Goal: Find specific page/section: Find specific page/section

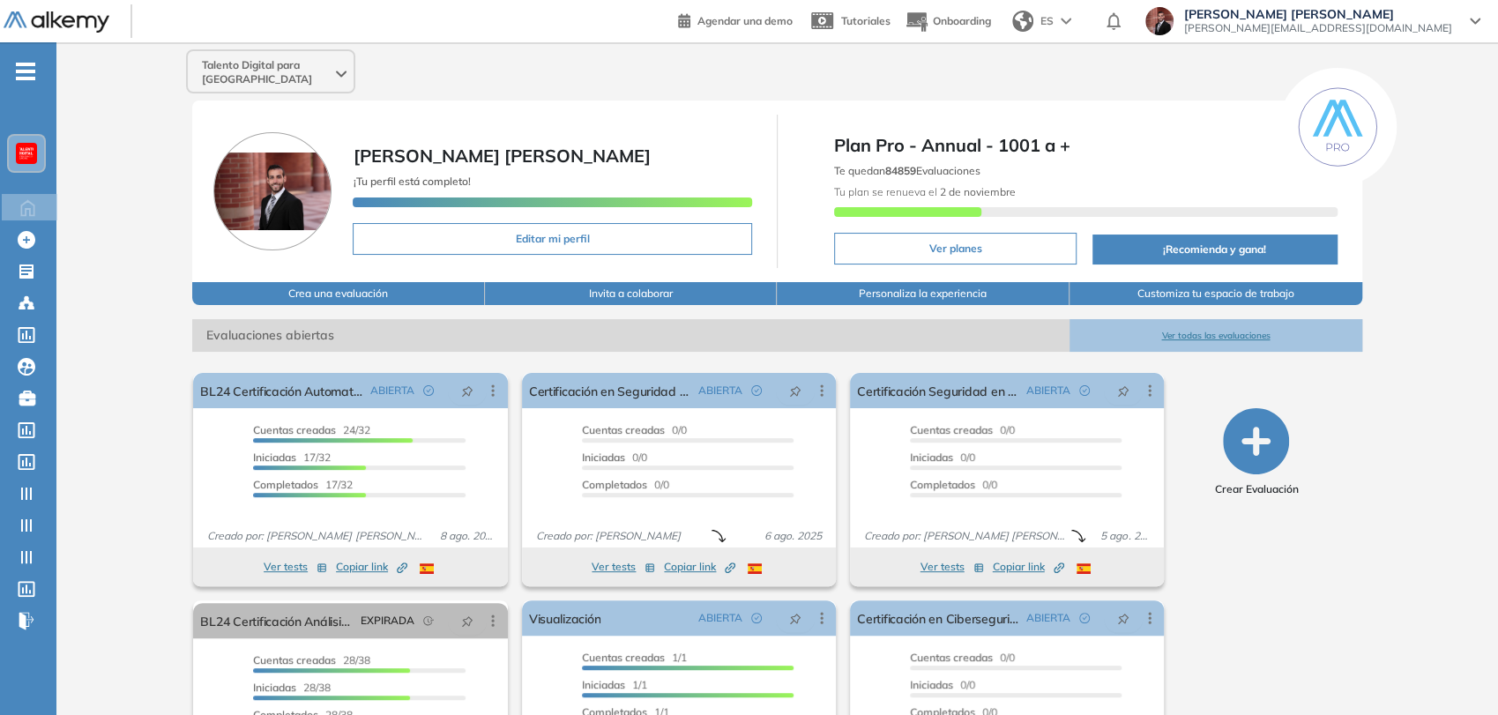
click at [35, 70] on icon "-" at bounding box center [25, 72] width 19 height 4
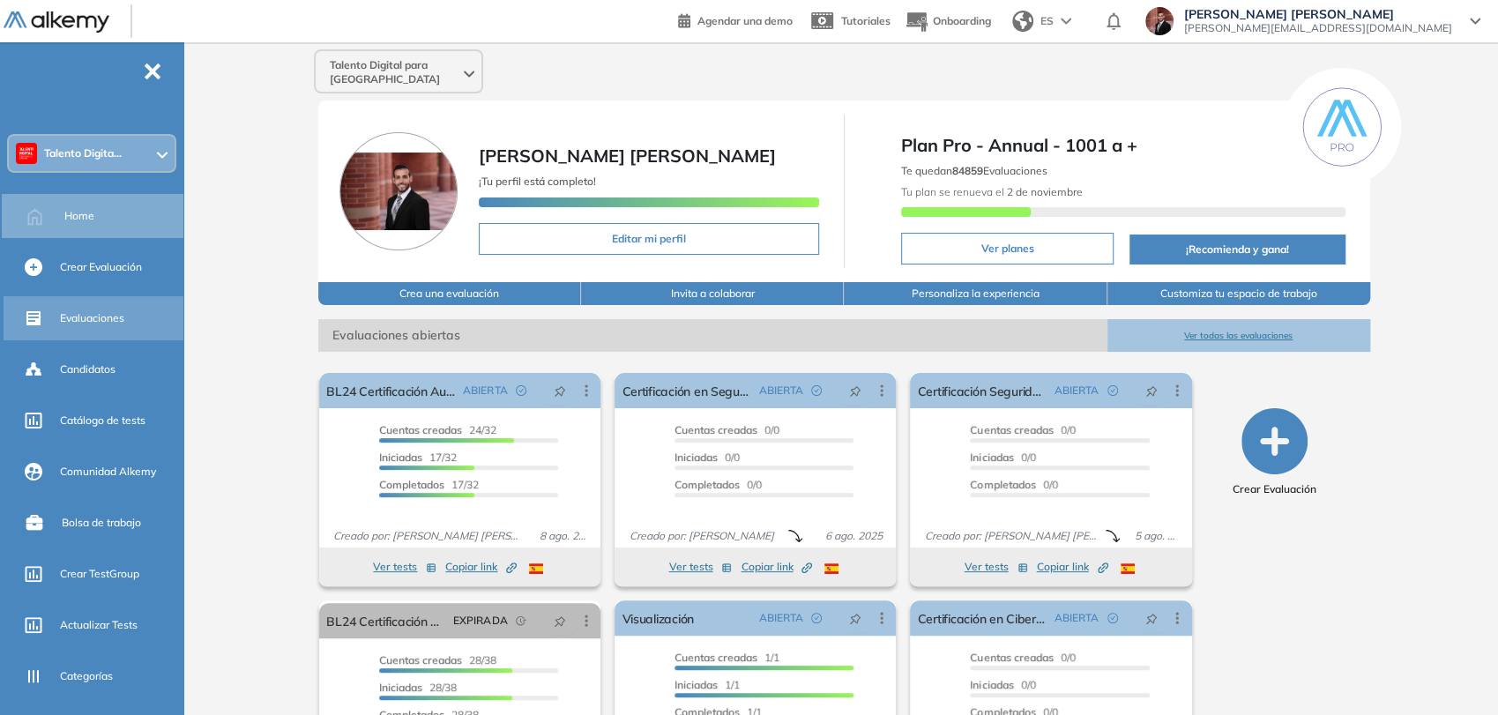
click at [95, 313] on span "Evaluaciones" at bounding box center [92, 318] width 64 height 16
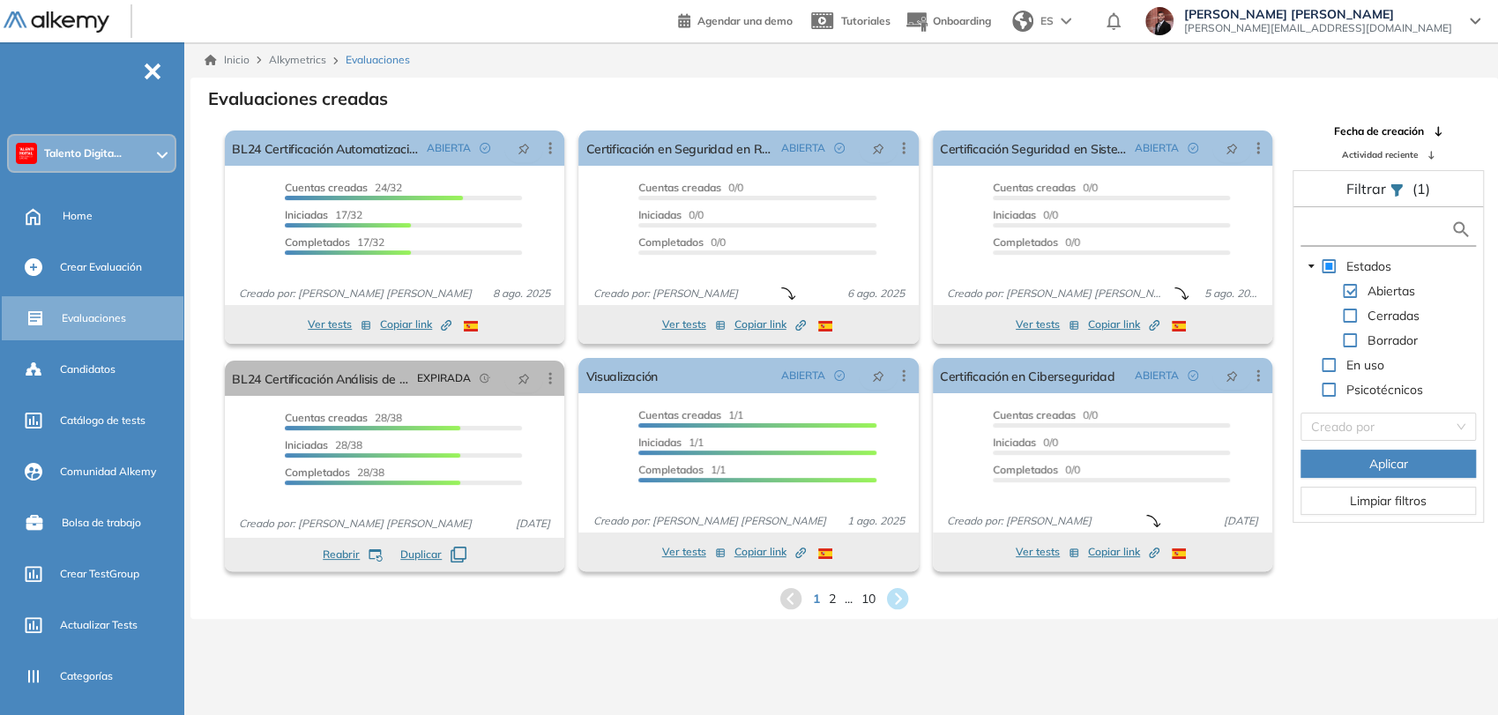
click at [1382, 225] on input "text" at bounding box center [1378, 229] width 146 height 19
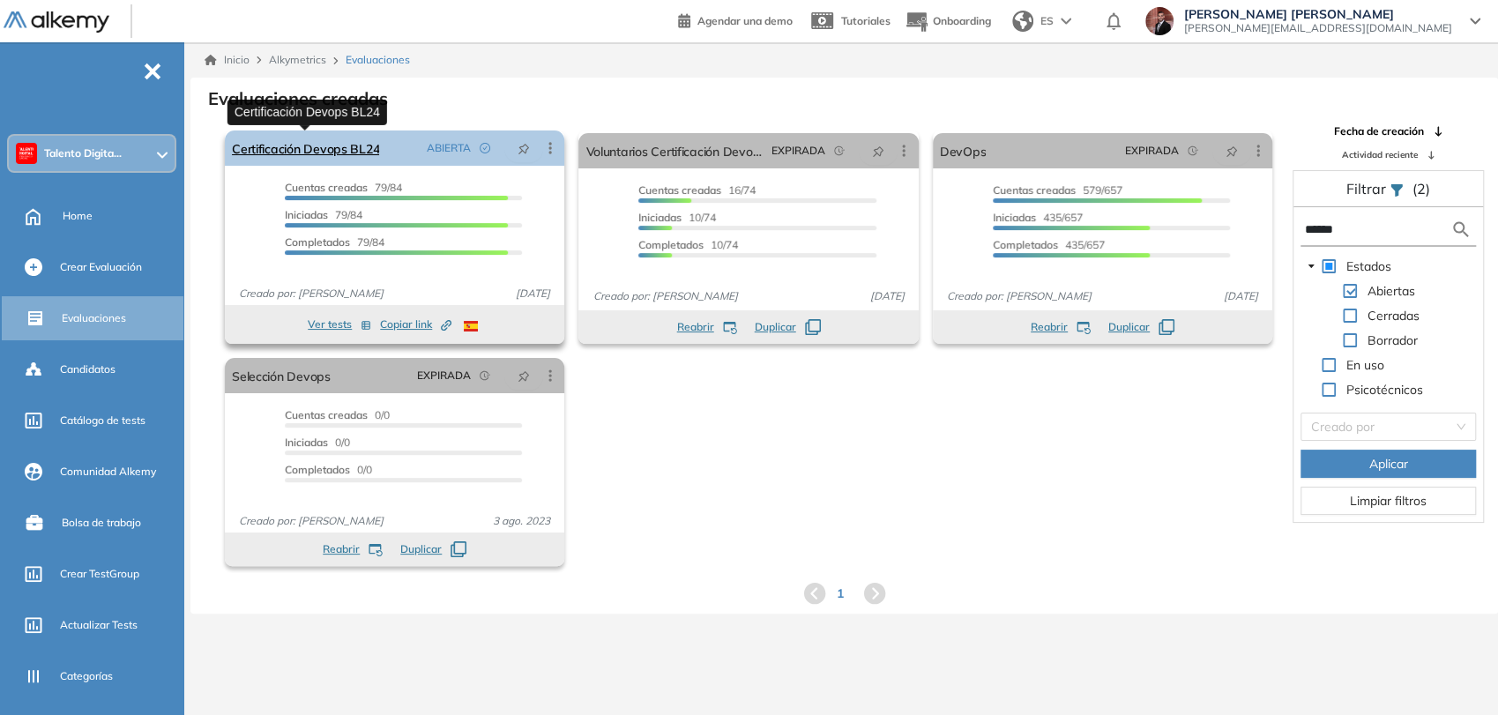
type input "******"
click at [320, 143] on link "Certificación Devops BL24" at bounding box center [305, 148] width 147 height 35
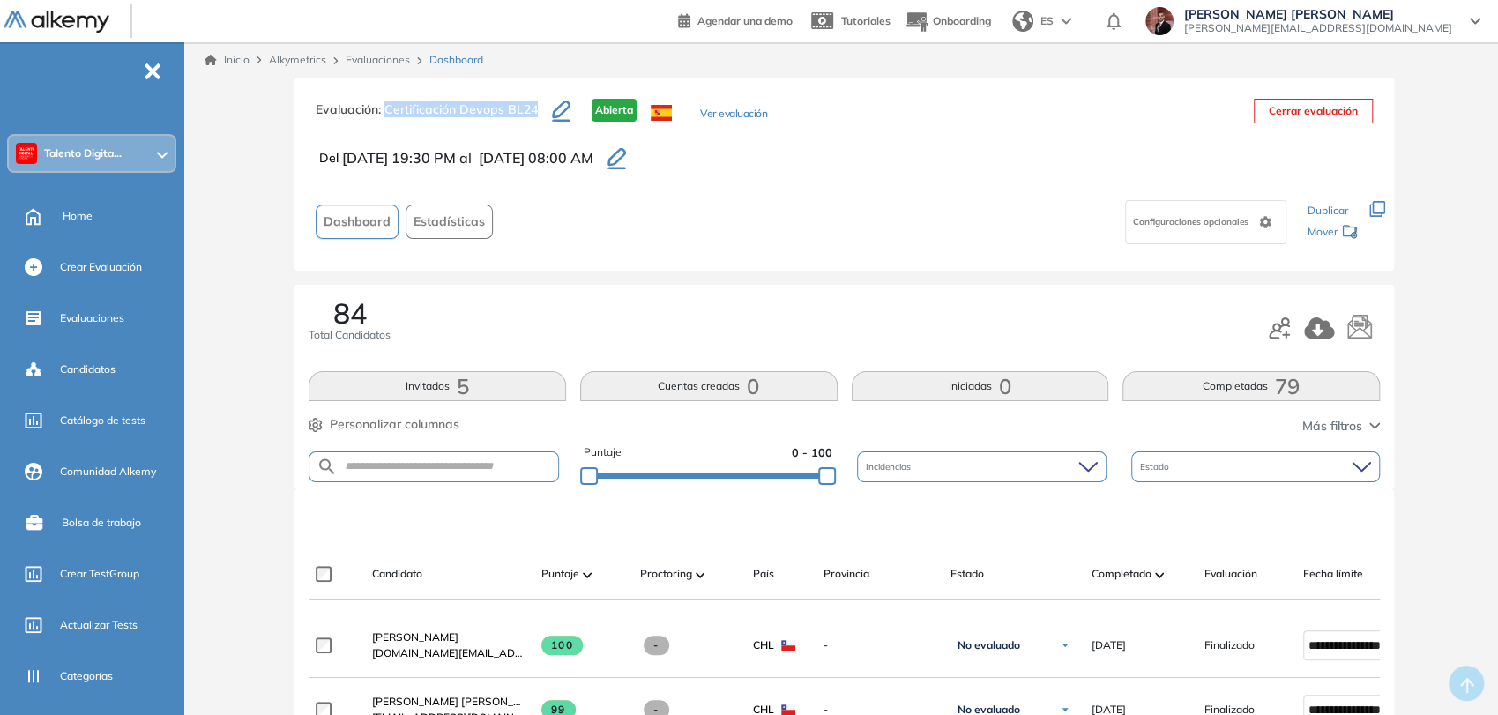
drag, startPoint x: 531, startPoint y: 106, endPoint x: 385, endPoint y: 93, distance: 147.0
click at [385, 93] on div "Evaluación : Certificación Devops BL24 Abierta Ver evaluación Cerrar evaluación…" at bounding box center [845, 174] width 1100 height 193
copy span "Certificación Devops BL24"
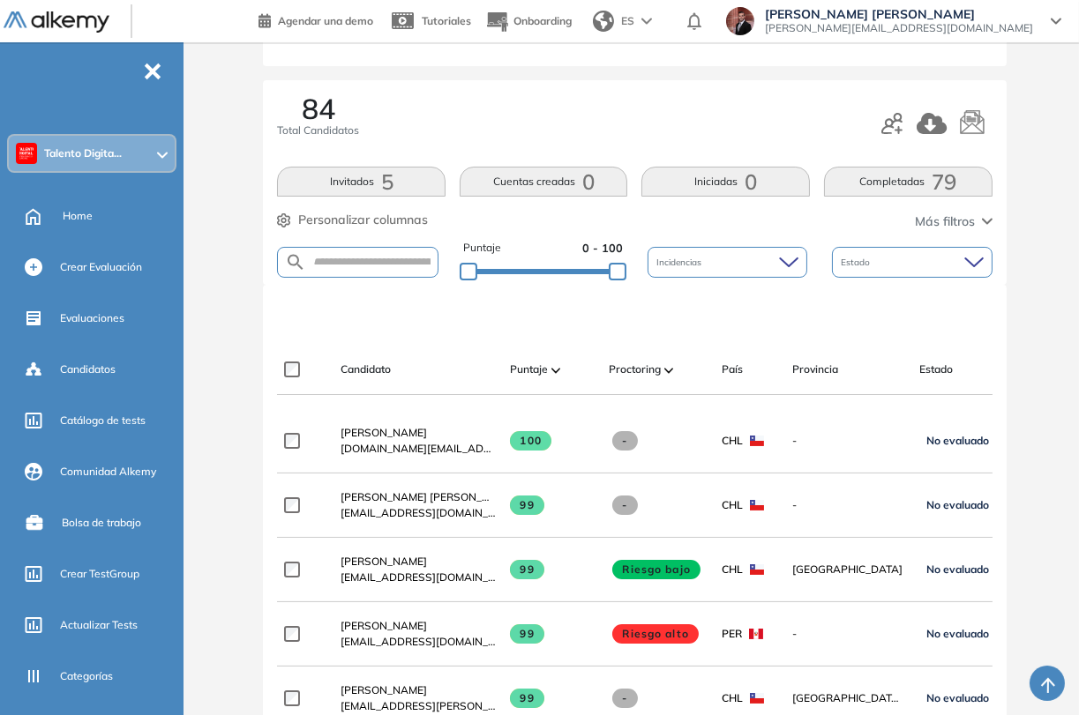
scroll to position [98, 0]
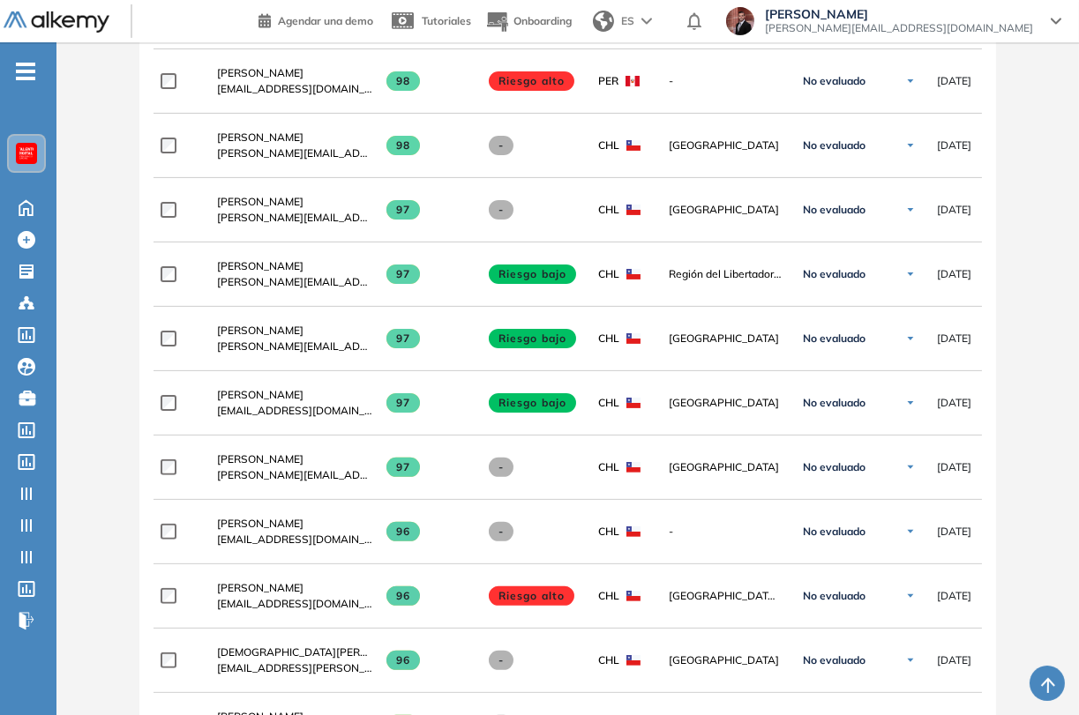
scroll to position [366, 0]
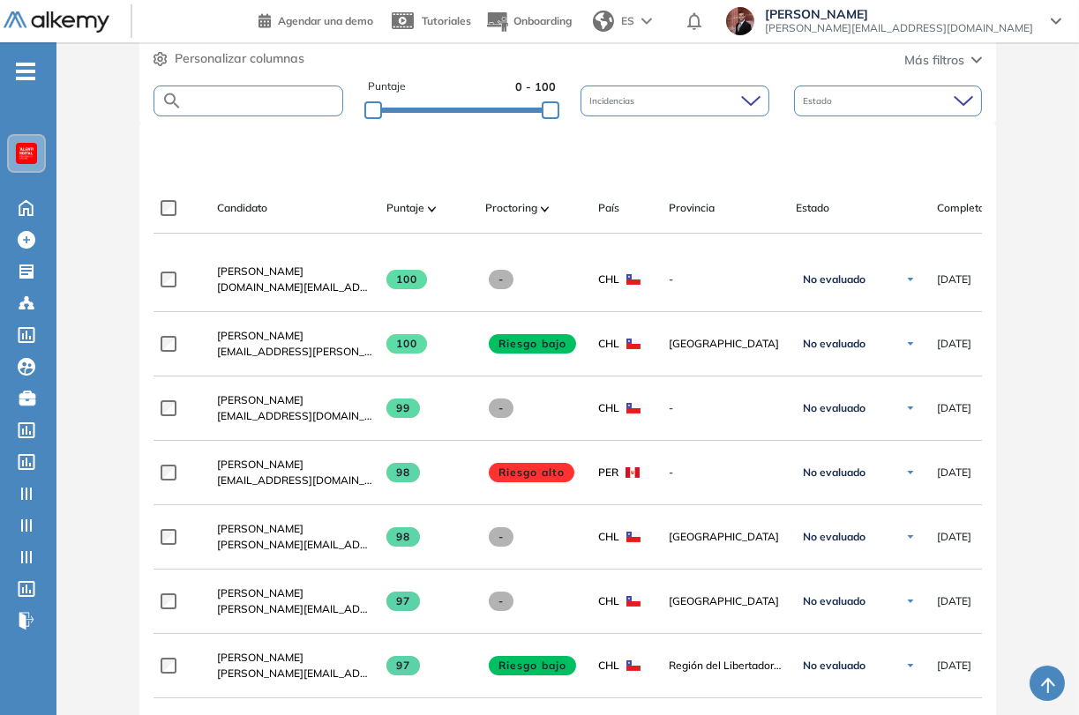
click at [263, 98] on input "text" at bounding box center [263, 100] width 160 height 13
paste input "**********"
type input "**********"
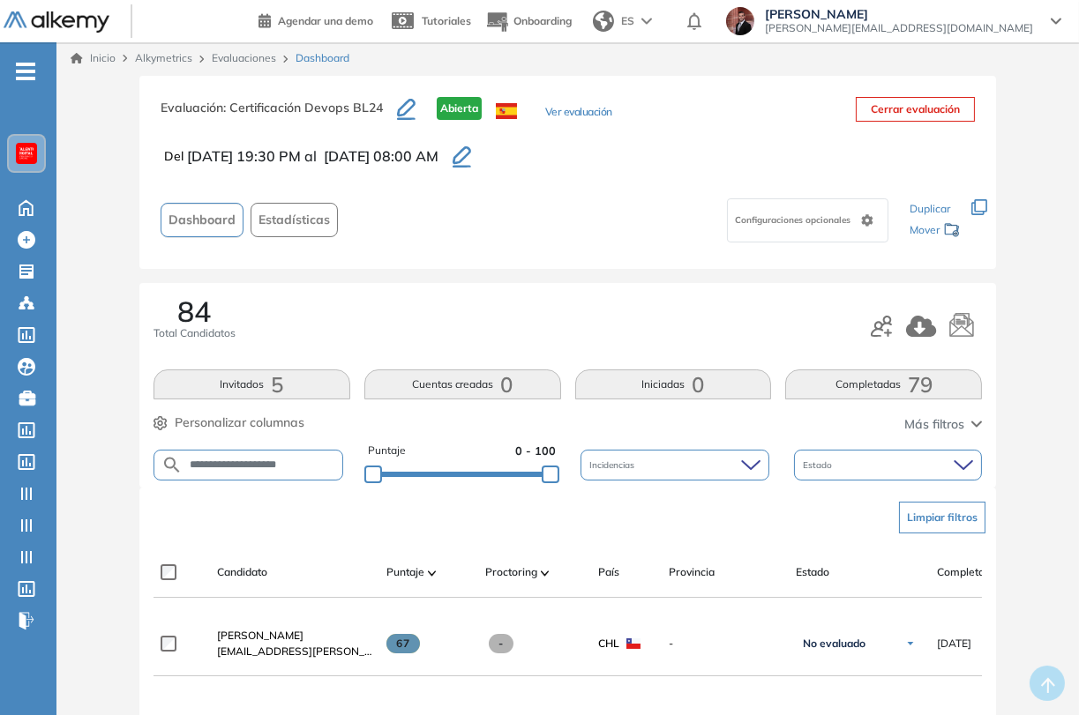
scroll to position [0, 0]
click at [243, 58] on link "Evaluaciones" at bounding box center [244, 59] width 64 height 13
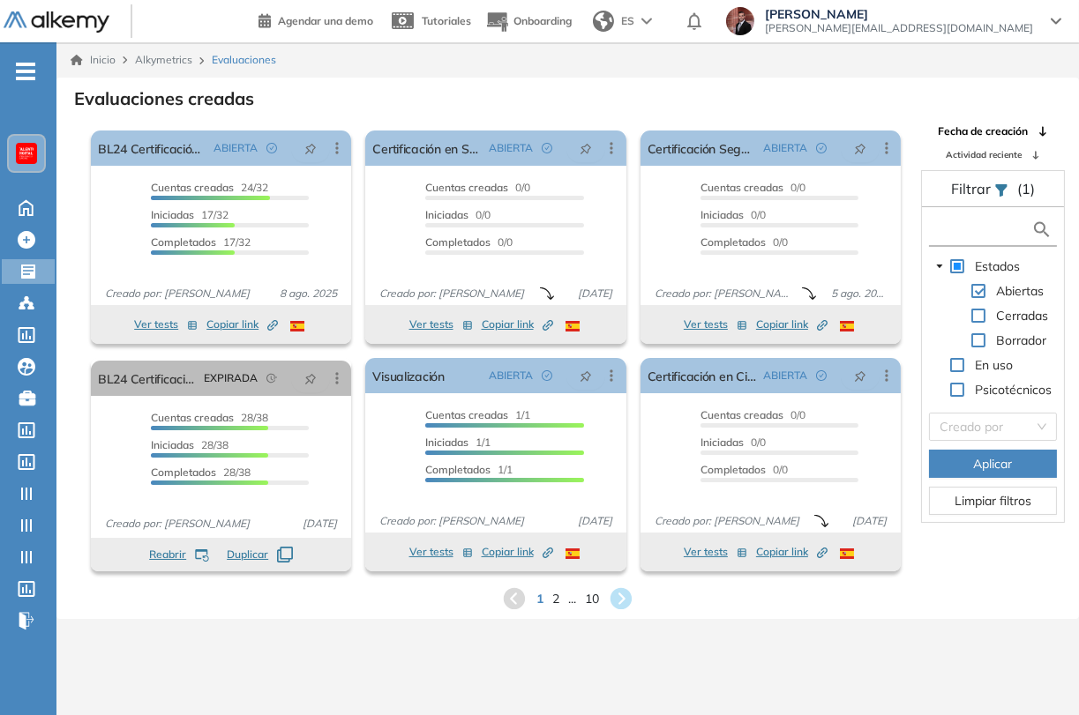
click at [969, 230] on input "text" at bounding box center [982, 229] width 98 height 19
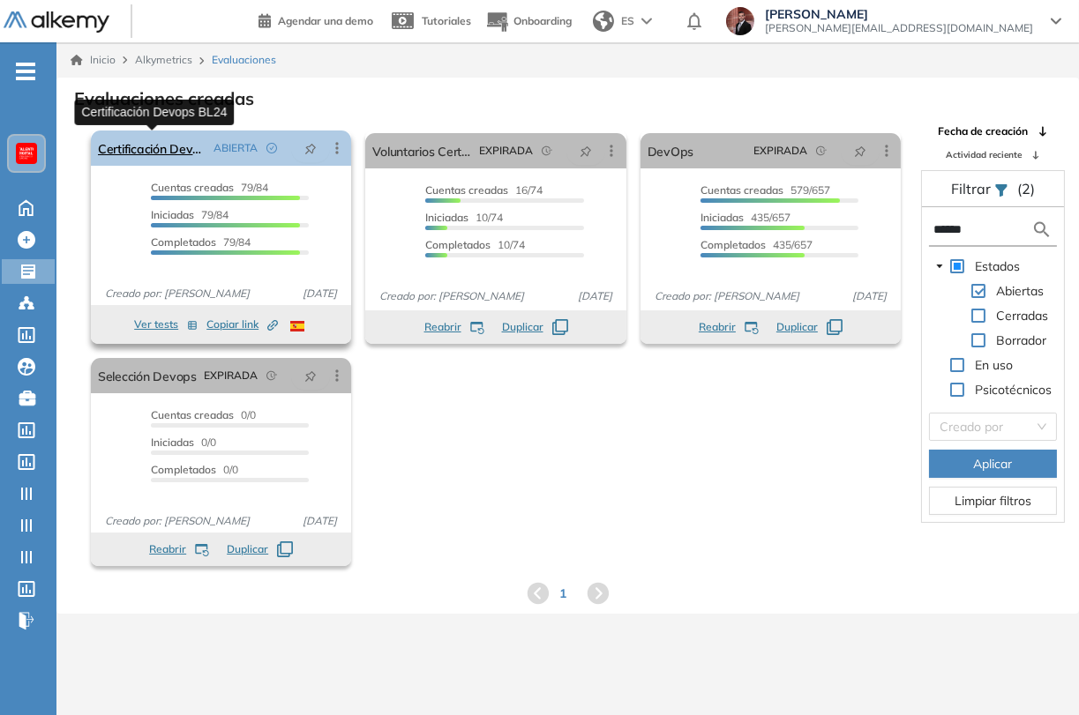
type input "******"
click at [138, 153] on link "Certificación Devops BL24" at bounding box center [152, 148] width 108 height 35
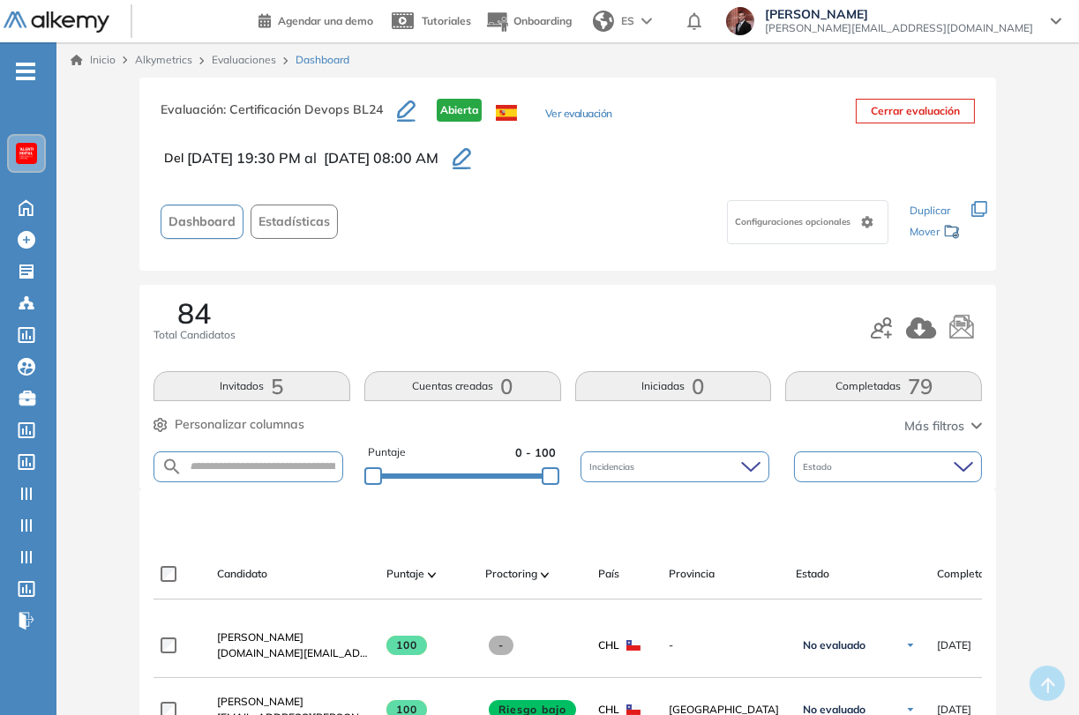
click at [282, 220] on span "Estadísticas" at bounding box center [293, 222] width 71 height 19
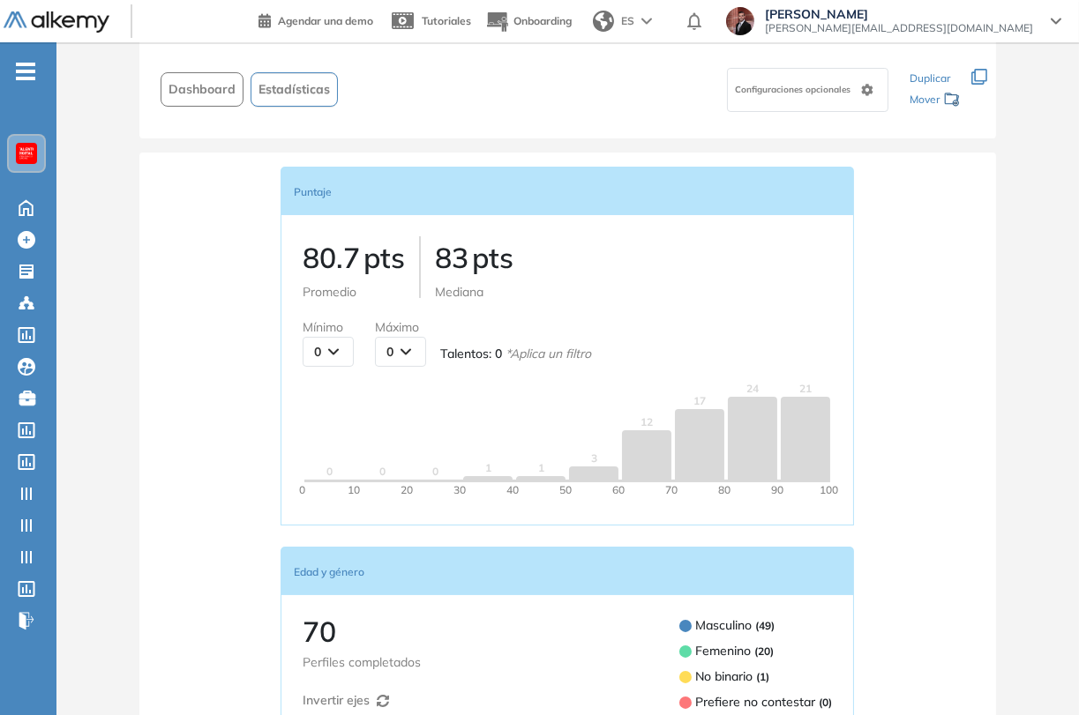
scroll to position [294, 0]
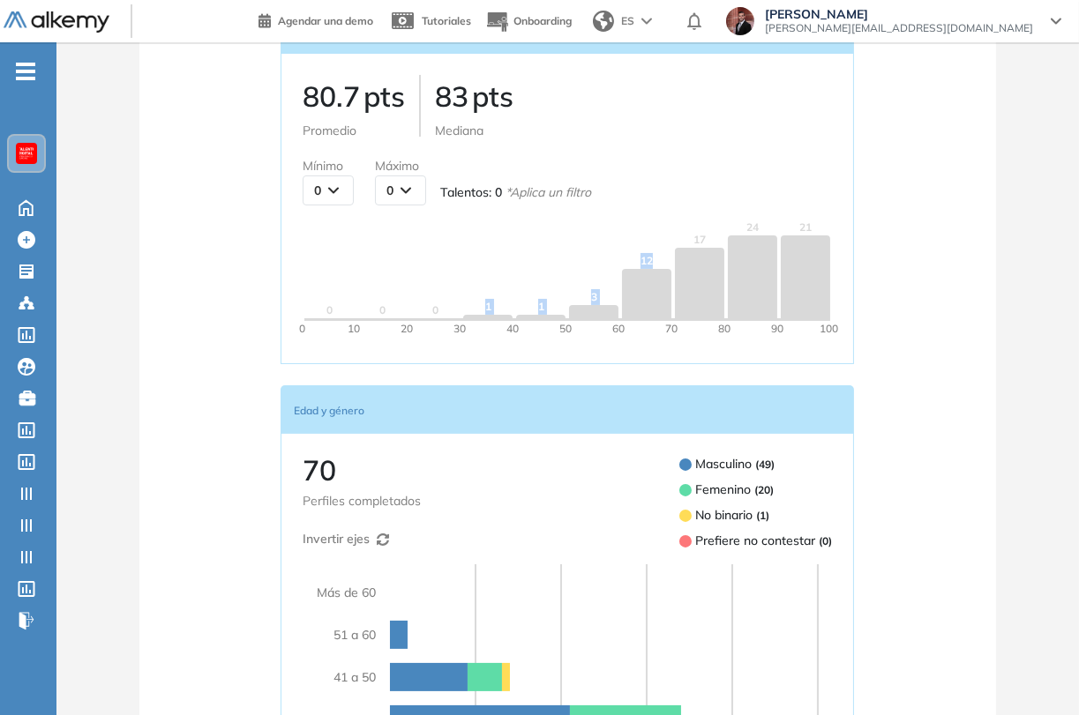
drag, startPoint x: 656, startPoint y: 258, endPoint x: 449, endPoint y: 279, distance: 208.3
click at [449, 279] on div "0 0 0 1 1 3 12 17 24 21" at bounding box center [567, 269] width 529 height 99
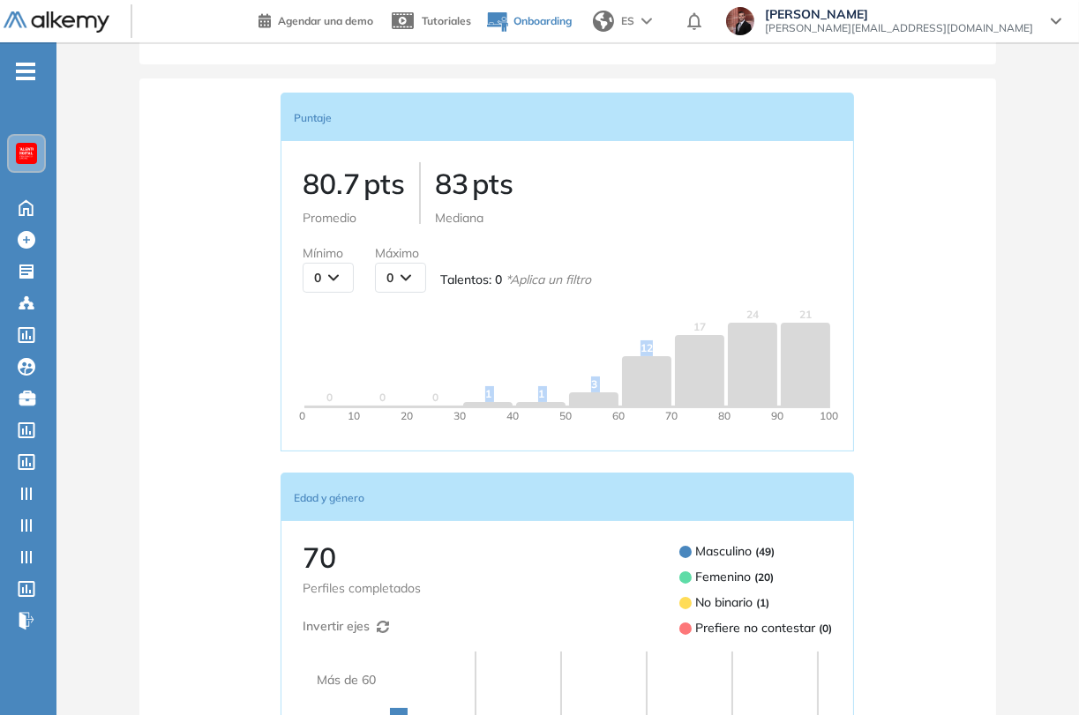
scroll to position [196, 0]
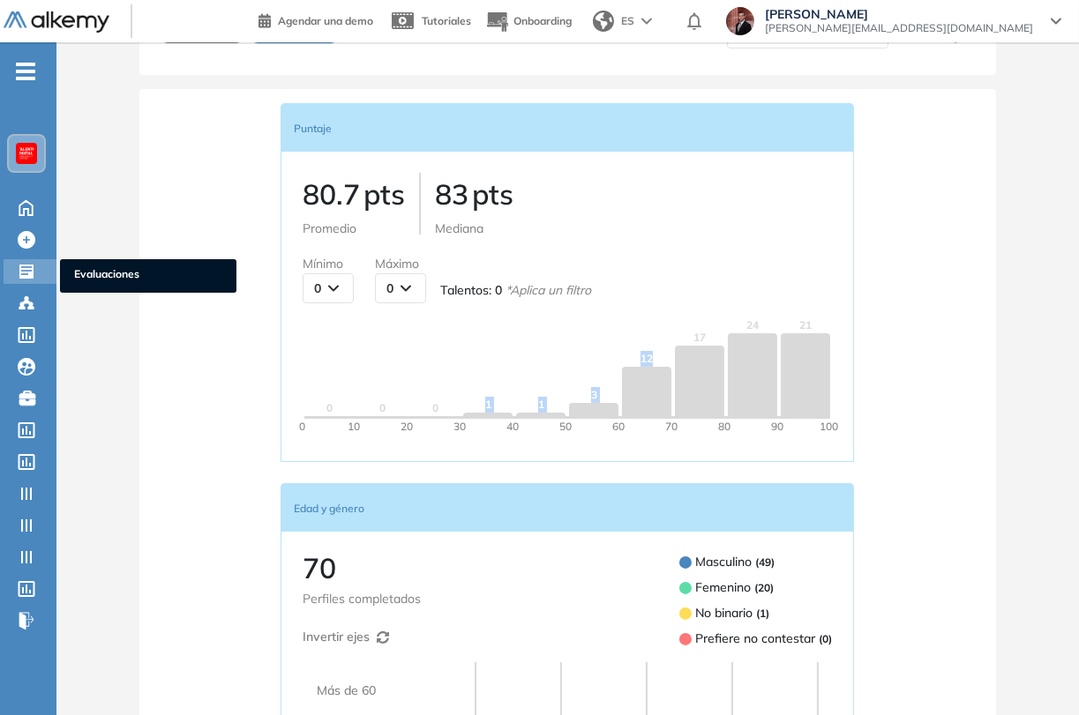
click at [21, 273] on icon at bounding box center [27, 272] width 18 height 18
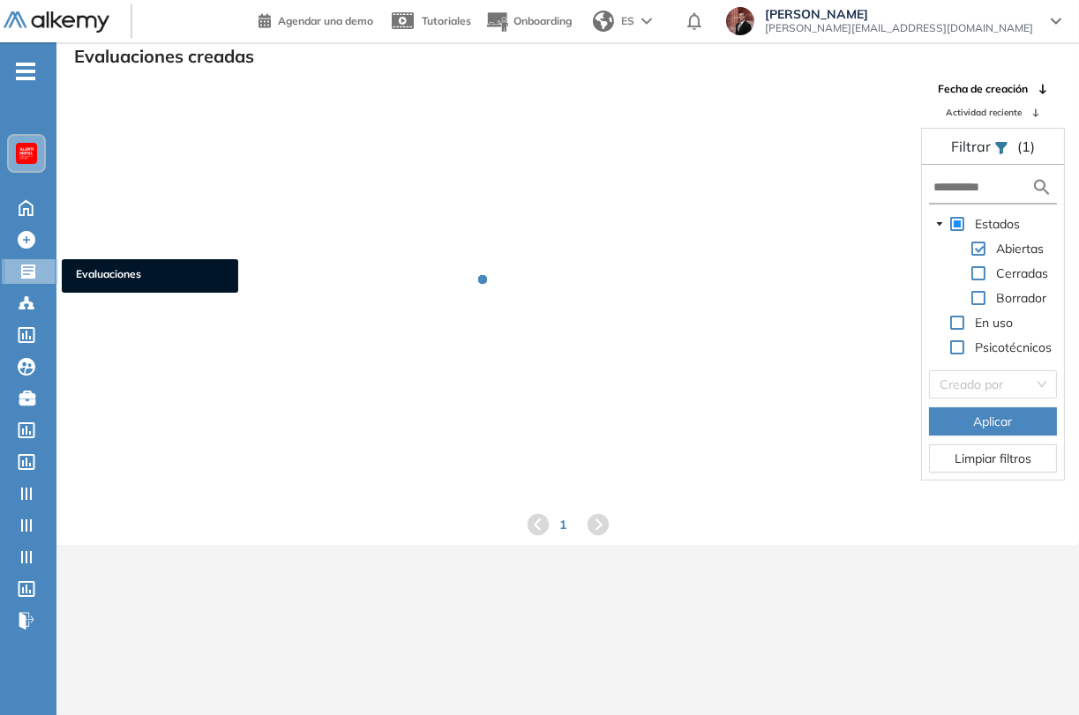
scroll to position [42, 0]
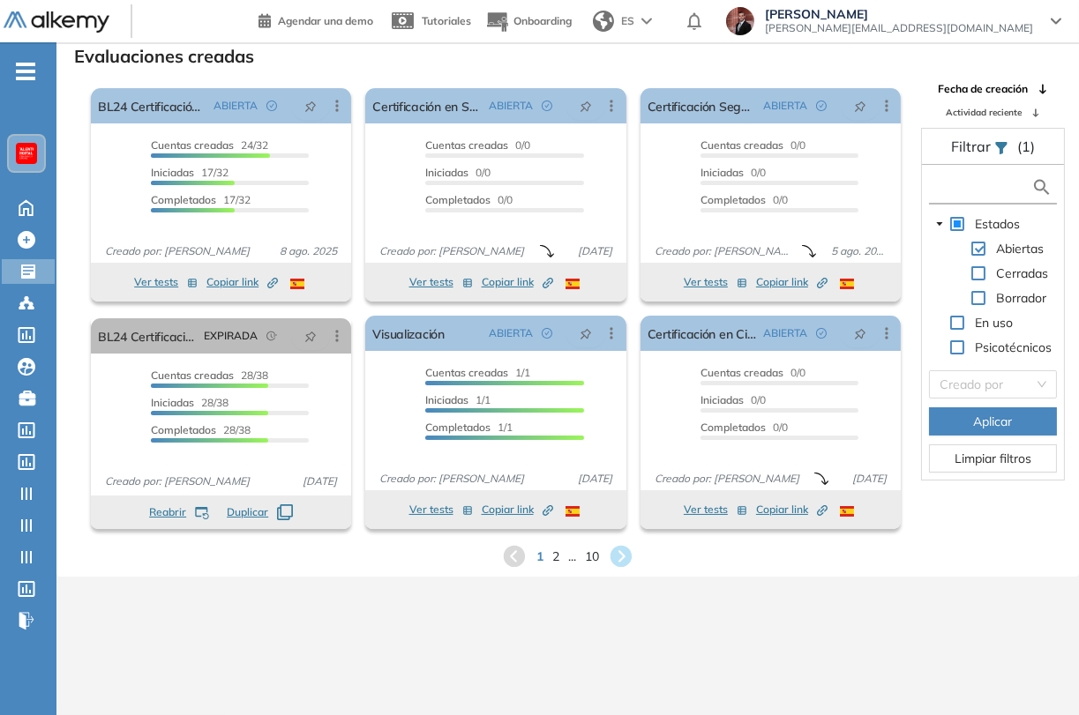
click at [969, 180] on input "text" at bounding box center [982, 187] width 98 height 19
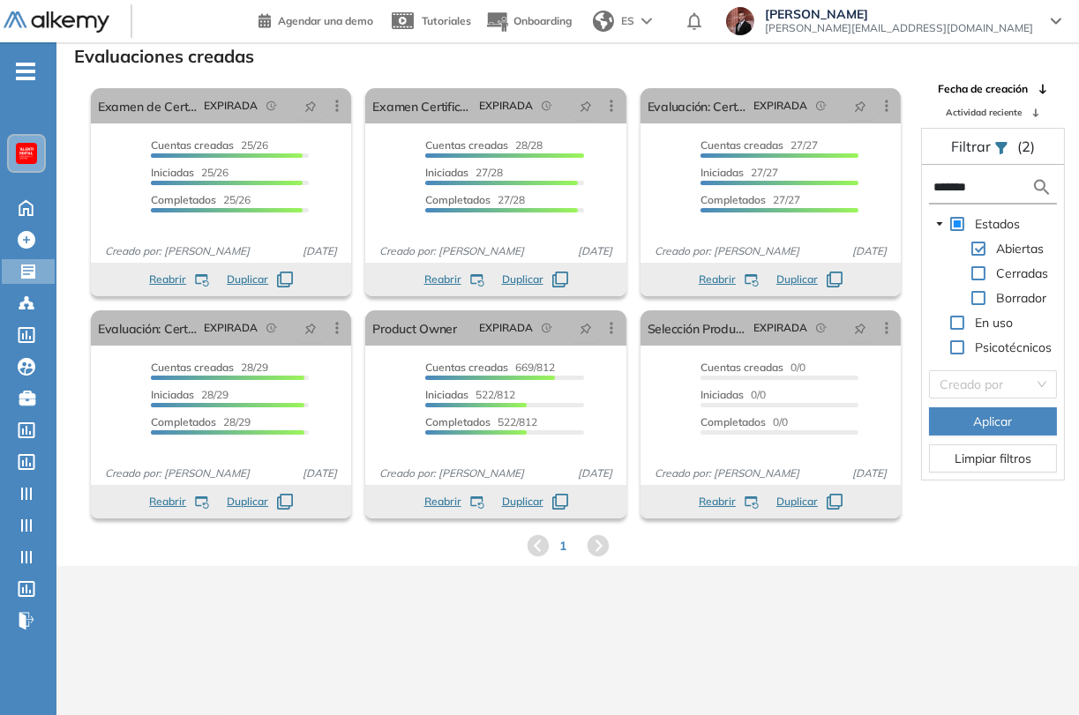
type input "*******"
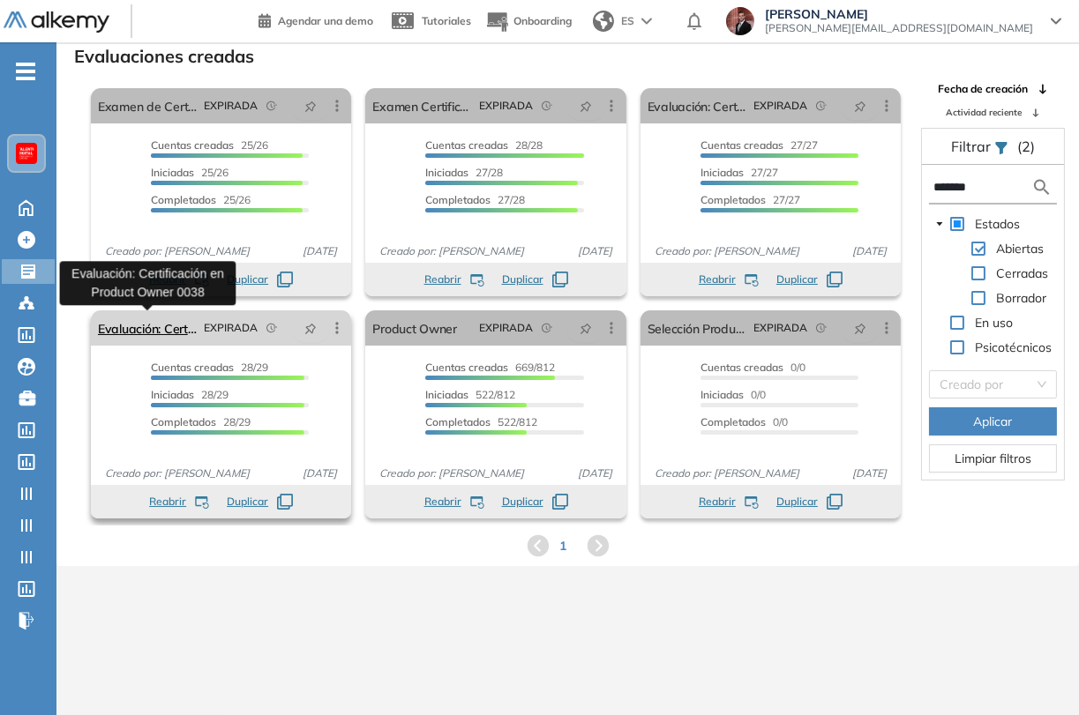
click at [165, 323] on link "Evaluación: Certificación en Product Owner 0038" at bounding box center [147, 327] width 99 height 35
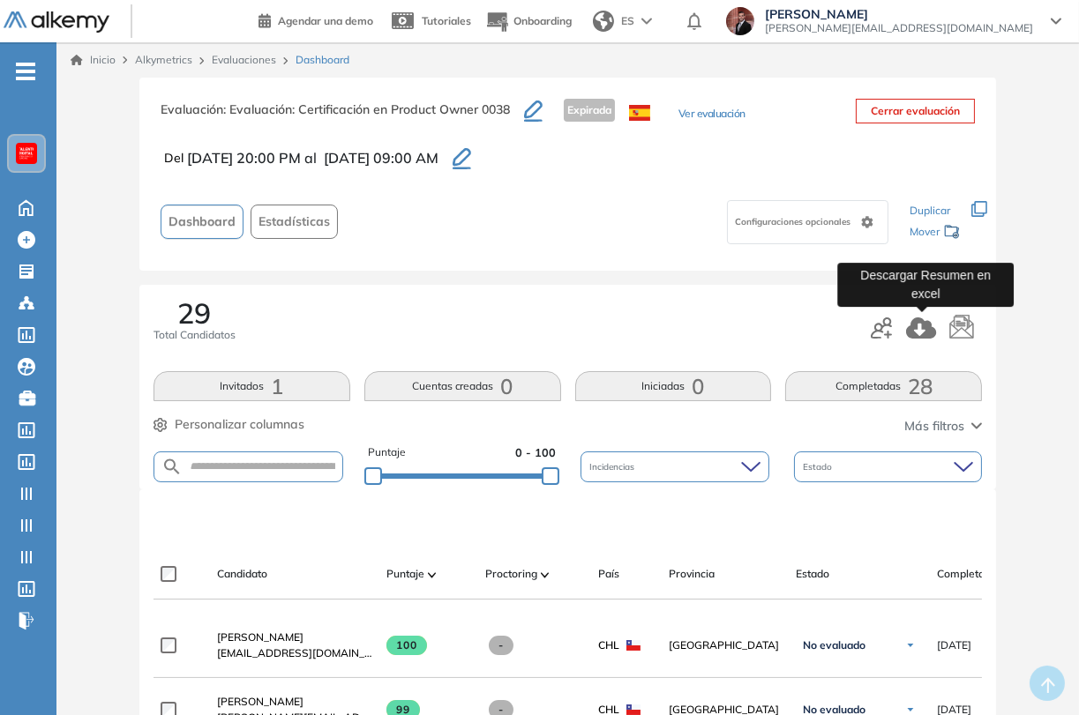
click at [916, 325] on icon "button" at bounding box center [921, 328] width 30 height 21
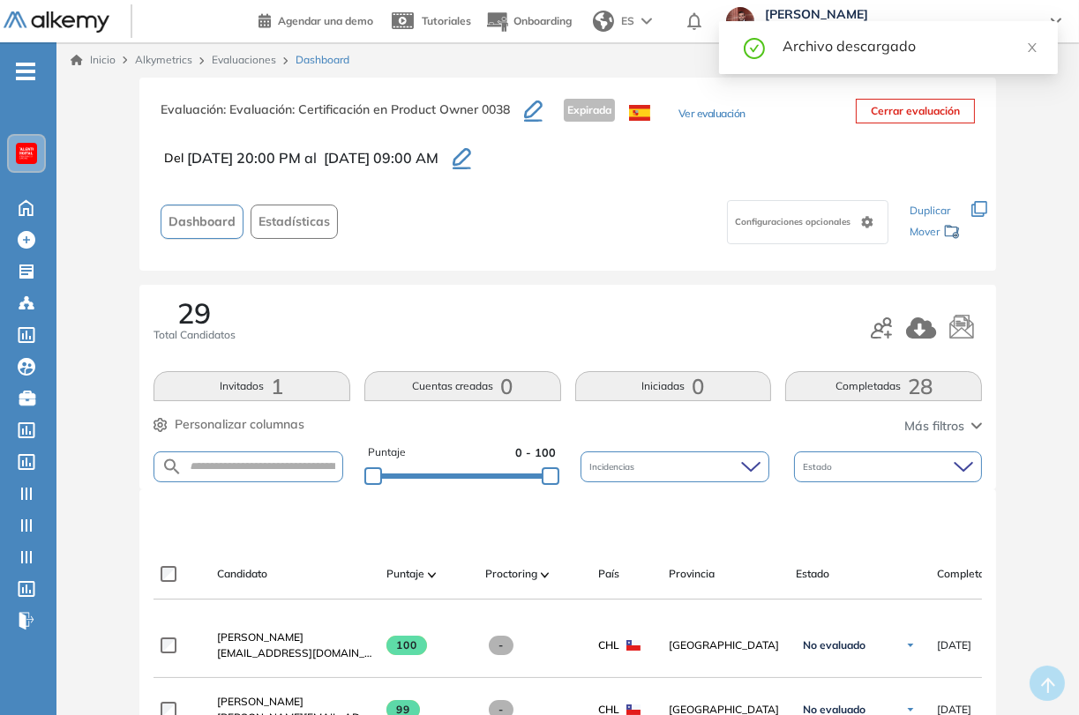
click at [252, 53] on link "Evaluaciones" at bounding box center [244, 59] width 64 height 13
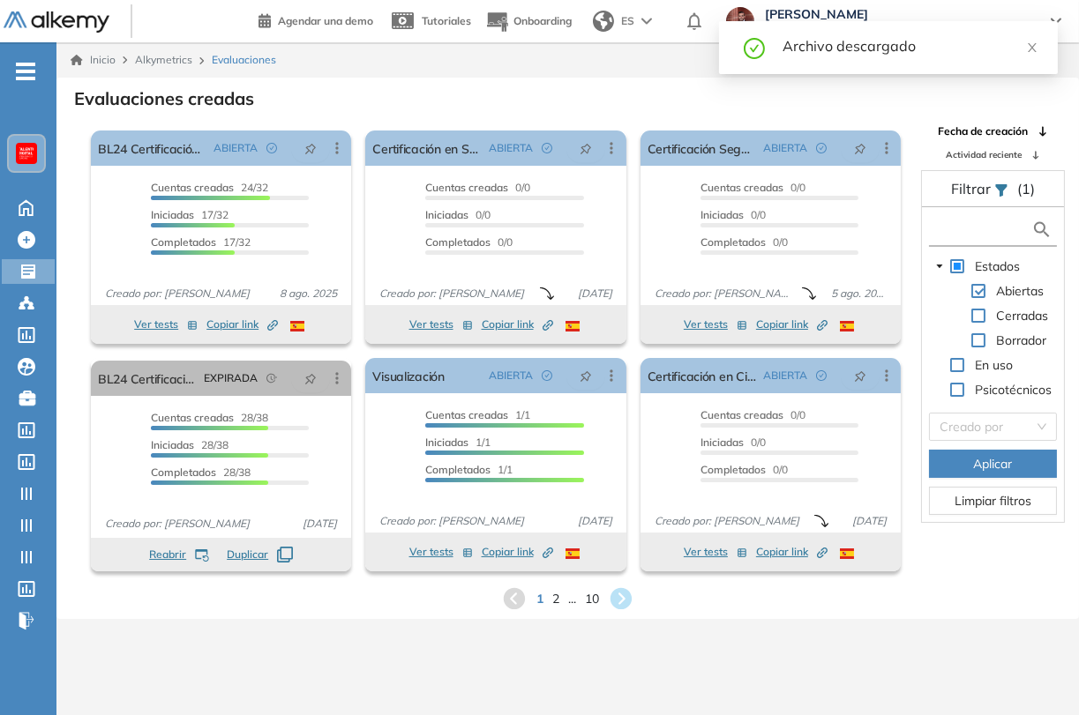
click at [975, 235] on input "text" at bounding box center [982, 229] width 98 height 19
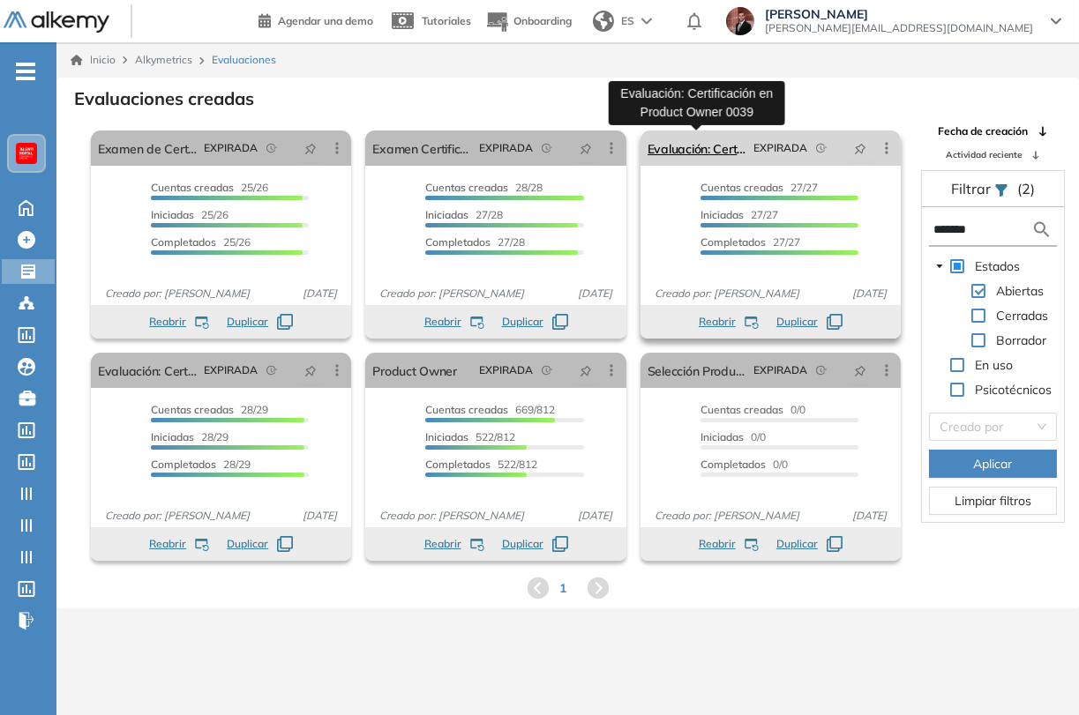
type input "*******"
click at [684, 144] on link "Evaluación: Certificación en Product Owner 0039" at bounding box center [696, 148] width 99 height 35
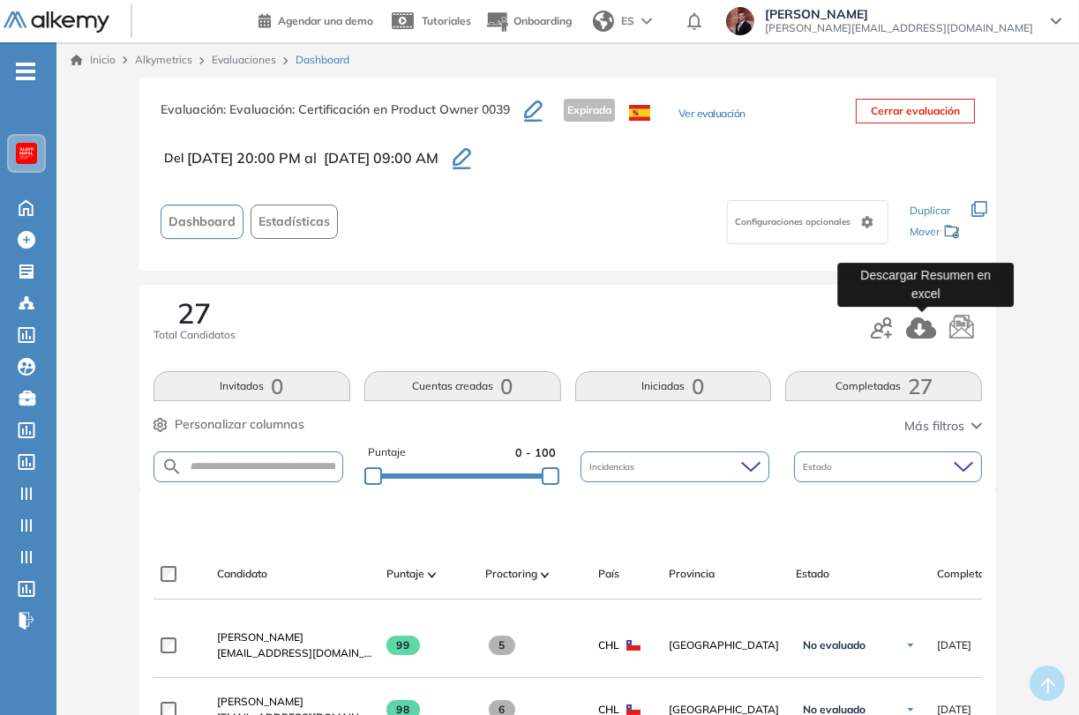
click at [917, 327] on icon "button" at bounding box center [921, 328] width 30 height 21
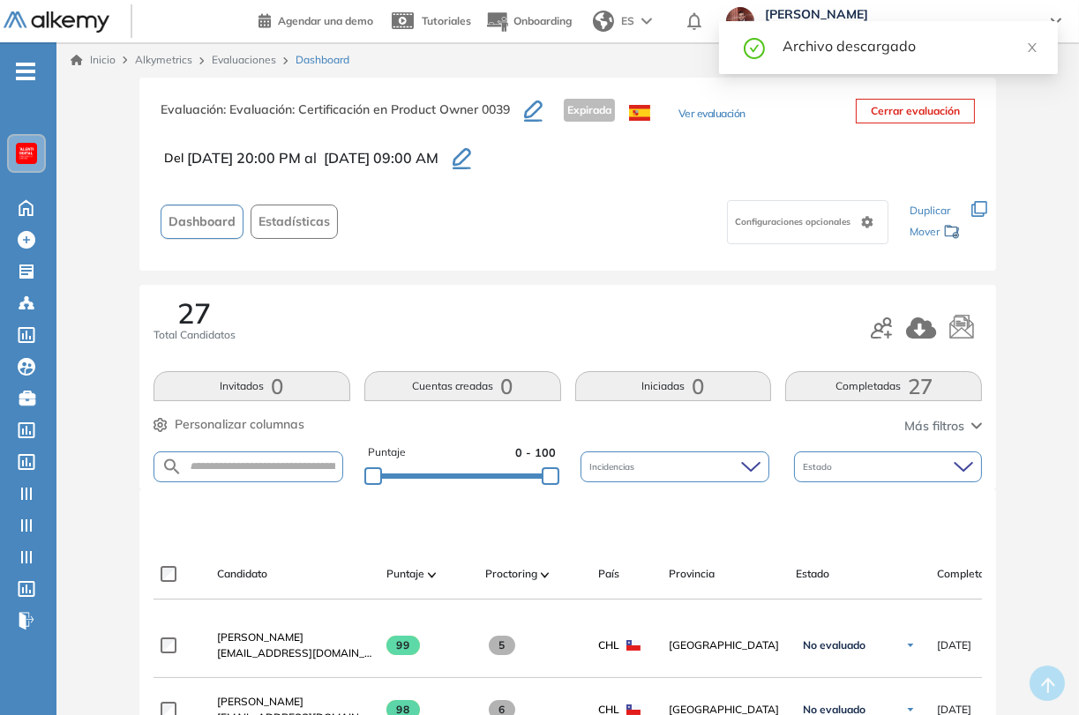
click at [251, 54] on link "Evaluaciones" at bounding box center [244, 59] width 64 height 13
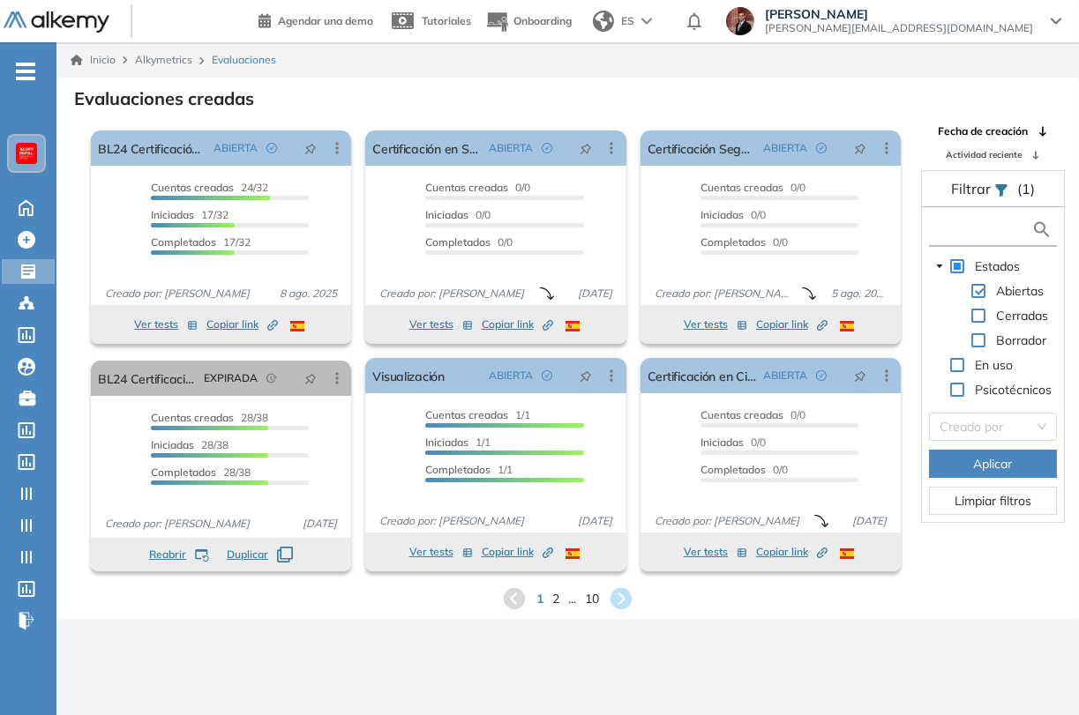
click at [968, 228] on input "text" at bounding box center [982, 229] width 98 height 19
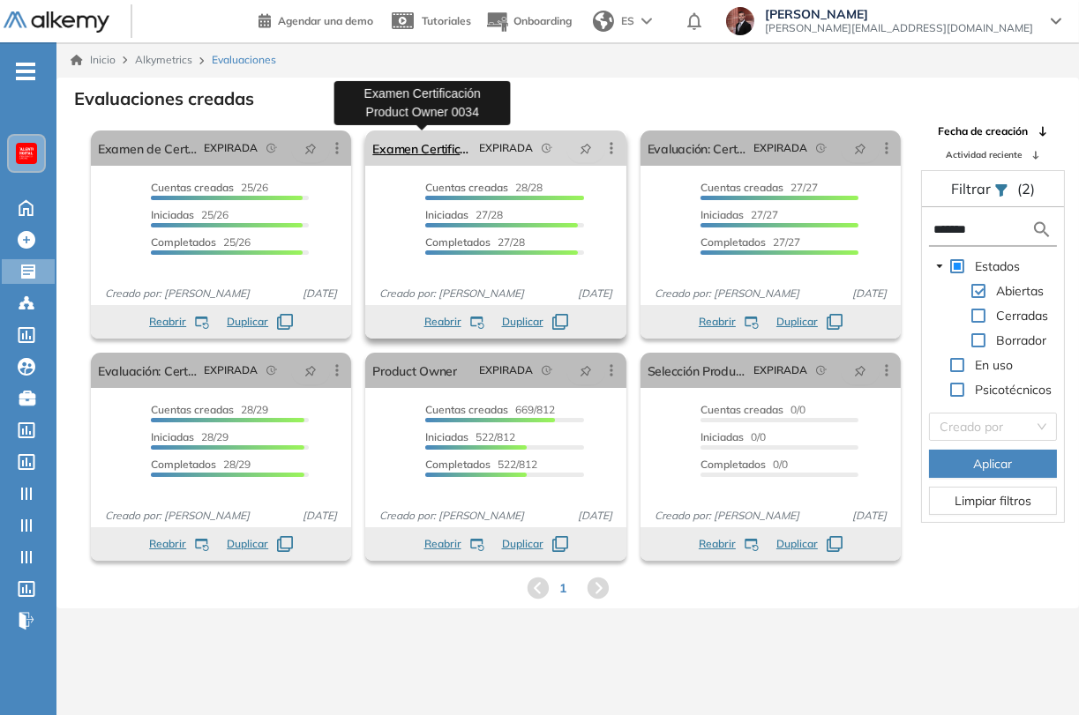
type input "*******"
click at [414, 142] on link "Examen Certificación Product Owner 0034" at bounding box center [421, 148] width 99 height 35
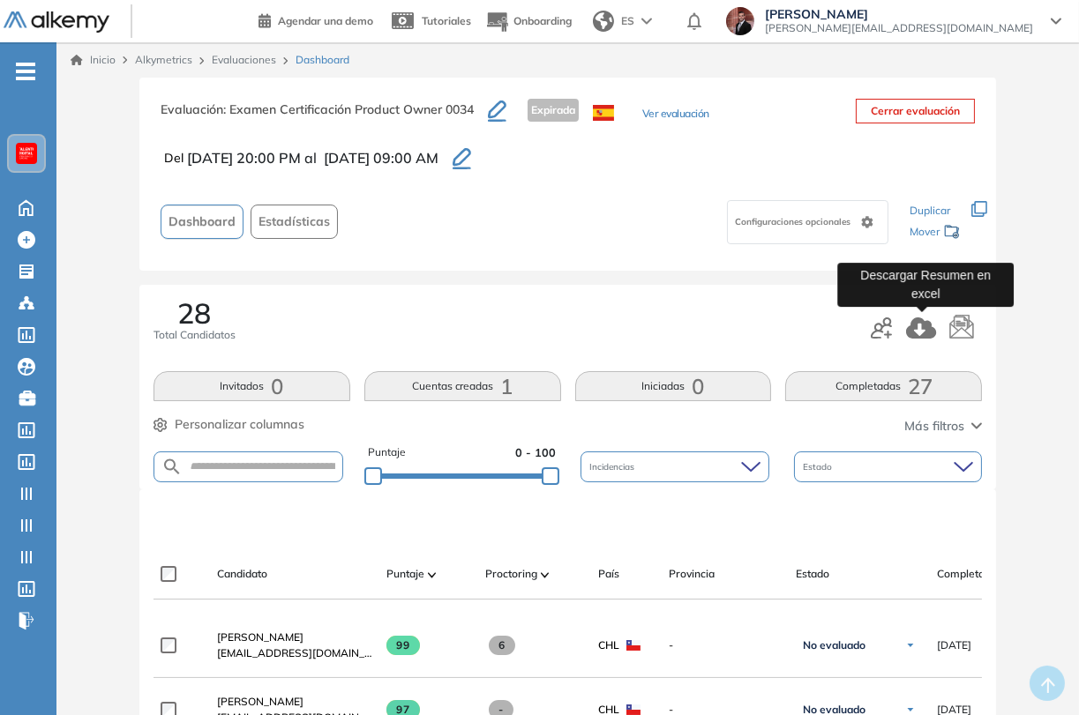
click at [922, 324] on icon "button" at bounding box center [921, 328] width 30 height 21
click at [675, 174] on div "Evaluación : Examen Certificación Product Owner 0034 Expirada Ver evaluación Ce…" at bounding box center [567, 174] width 857 height 193
click at [247, 59] on link "Evaluaciones" at bounding box center [244, 59] width 64 height 13
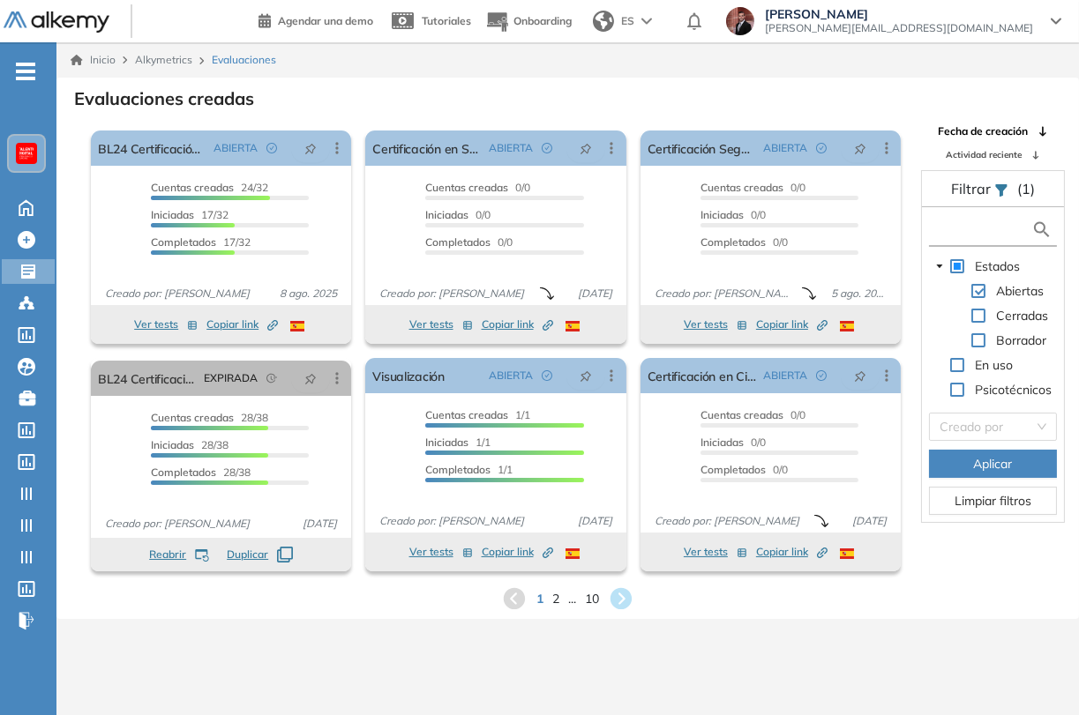
click at [983, 235] on input "text" at bounding box center [982, 229] width 98 height 19
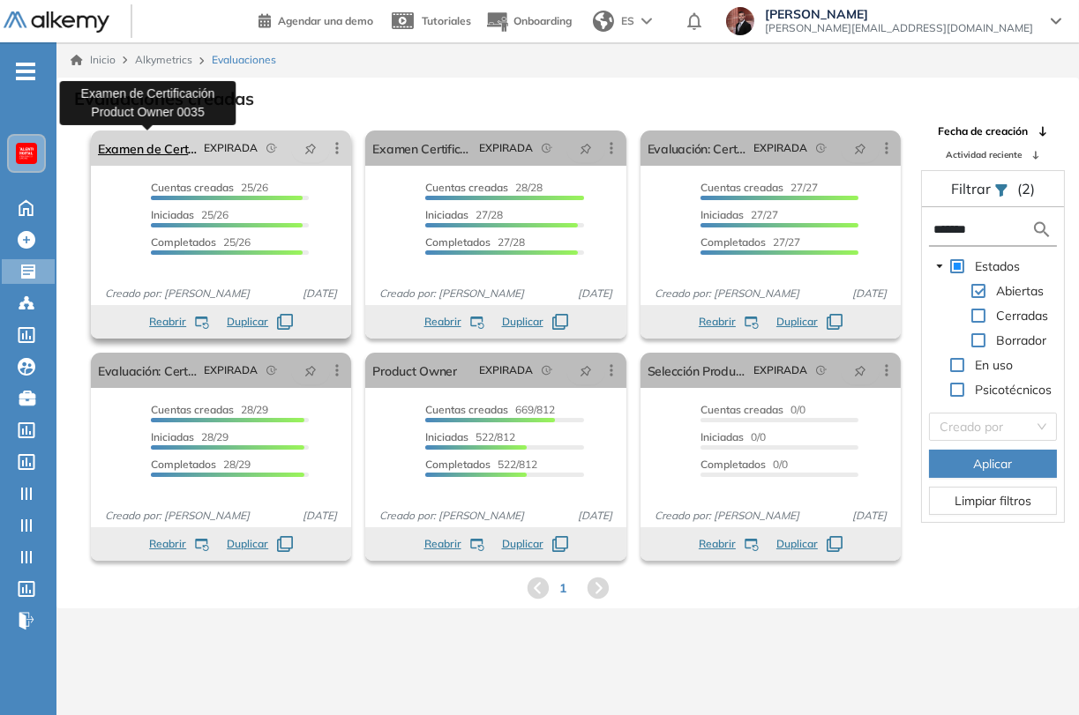
type input "*******"
click at [159, 147] on link "Examen de Certificación Product Owner 0035" at bounding box center [147, 148] width 99 height 35
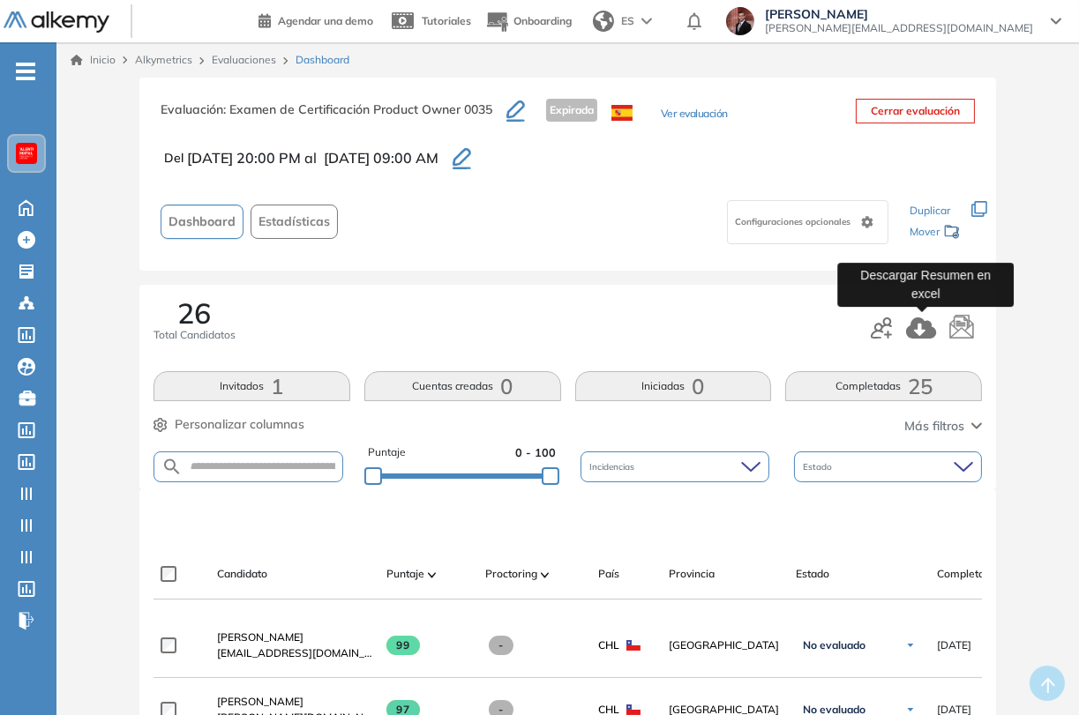
click at [924, 325] on icon "button" at bounding box center [921, 328] width 30 height 21
click at [237, 57] on link "Evaluaciones" at bounding box center [244, 59] width 64 height 13
